Goal: Transaction & Acquisition: Purchase product/service

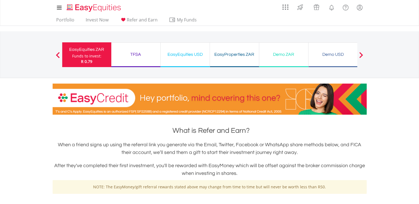
drag, startPoint x: 422, startPoint y: 106, endPoint x: 407, endPoint y: 127, distance: 25.8
click at [137, 54] on div "TFSA" at bounding box center [135, 55] width 42 height 8
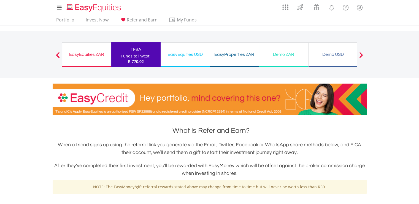
click at [137, 54] on div "Funds to invest:" at bounding box center [135, 56] width 29 height 6
click at [185, 51] on div "EasyEquities USD" at bounding box center [185, 55] width 42 height 8
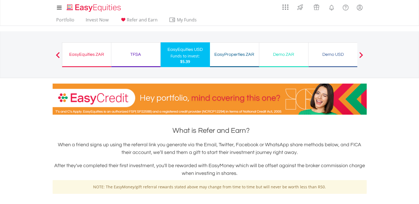
click at [136, 54] on div "TFSA" at bounding box center [135, 55] width 42 height 8
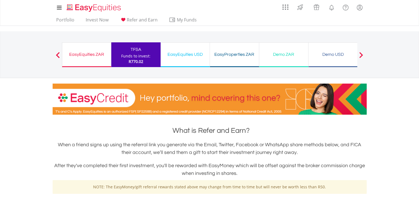
click at [135, 51] on div "TFSA" at bounding box center [135, 50] width 43 height 8
drag, startPoint x: 137, startPoint y: 49, endPoint x: 124, endPoint y: 52, distance: 13.2
click at [124, 52] on div "TFSA" at bounding box center [135, 50] width 43 height 8
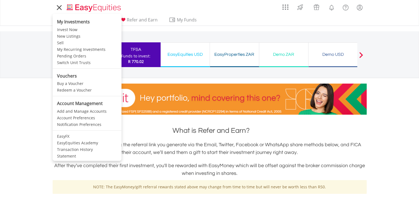
click at [60, 9] on icon at bounding box center [59, 8] width 4 height 4
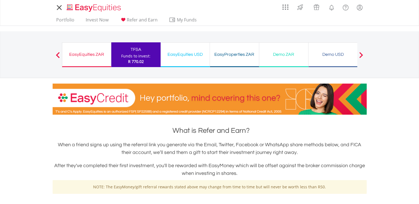
click at [60, 9] on icon at bounding box center [59, 8] width 4 height 4
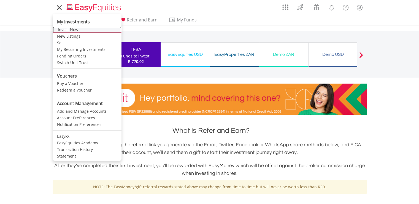
click at [75, 29] on link "Invest Now" at bounding box center [87, 29] width 69 height 7
